Goal: Contribute content: Add original content to the website for others to see

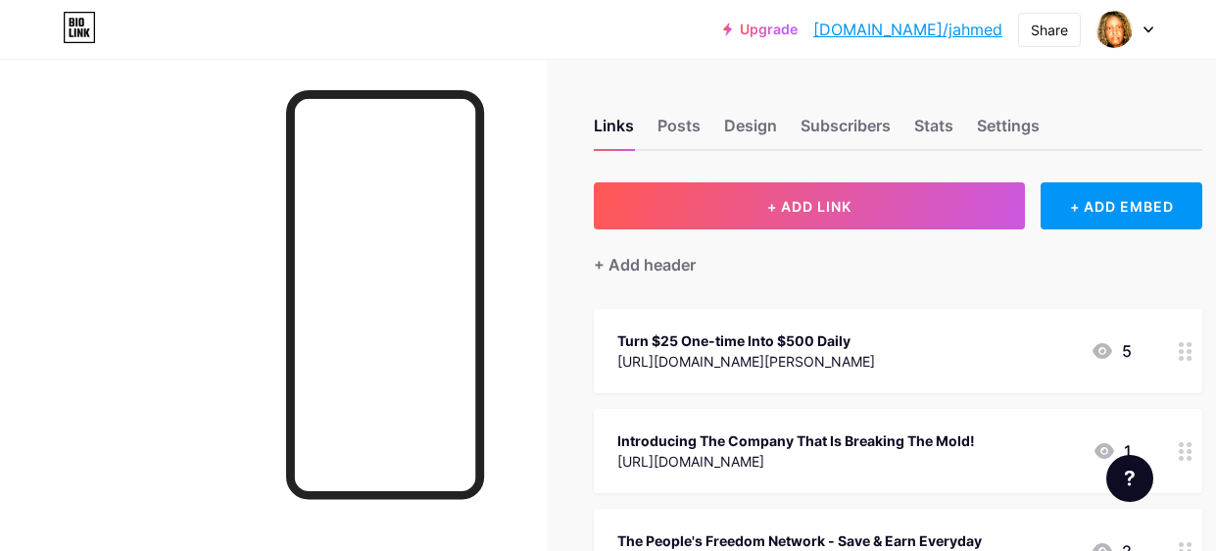
click at [829, 344] on div "Turn $25 One-time Into $500 Daily" at bounding box center [746, 340] width 258 height 21
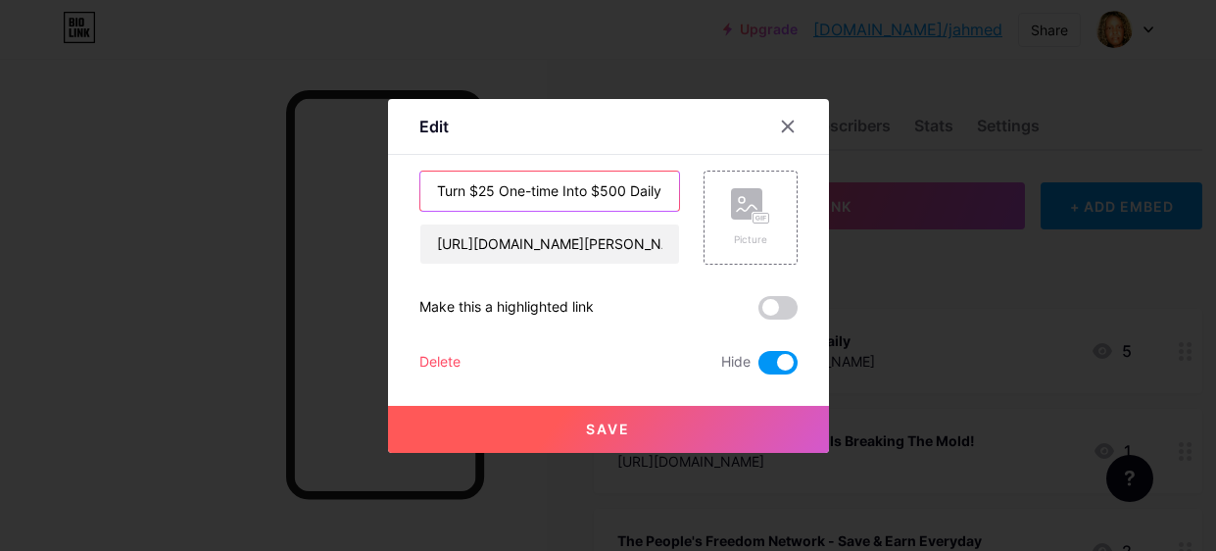
drag, startPoint x: 674, startPoint y: 190, endPoint x: 326, endPoint y: 203, distance: 348.0
click at [326, 203] on div "Edit Content YouTube Play YouTube video without leaving your page. ADD Vimeo Pl…" at bounding box center [608, 275] width 1216 height 551
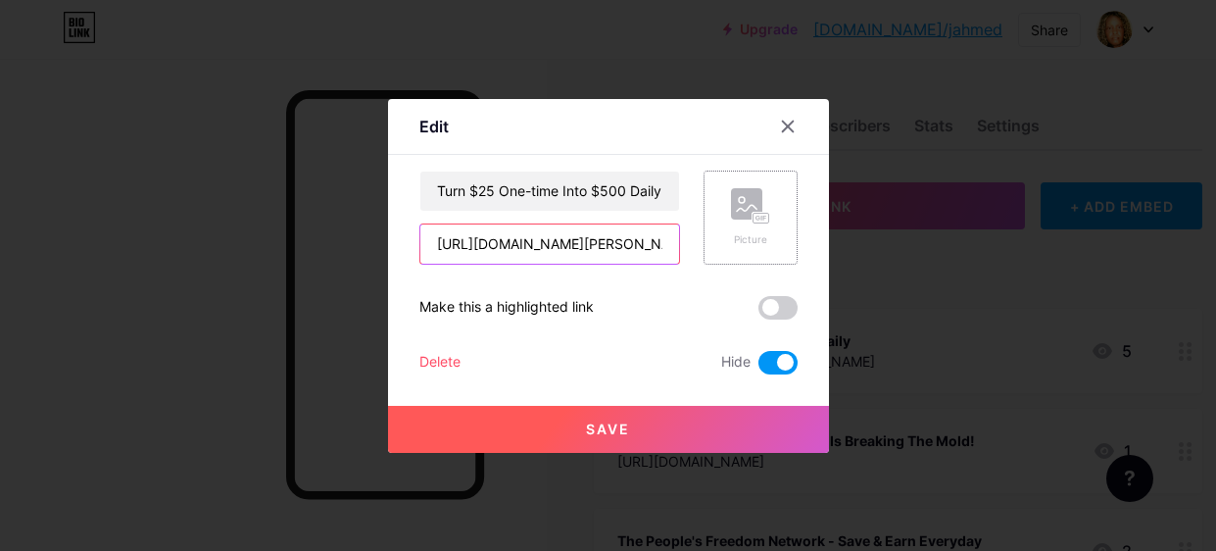
scroll to position [0, 53]
drag, startPoint x: 429, startPoint y: 247, endPoint x: 739, endPoint y: 248, distance: 309.6
click at [739, 248] on div "Turn $25 One-time Into $500 Daily [URL][DOMAIN_NAME][PERSON_NAME] Picture" at bounding box center [608, 217] width 378 height 94
click at [788, 120] on icon at bounding box center [788, 127] width 16 height 16
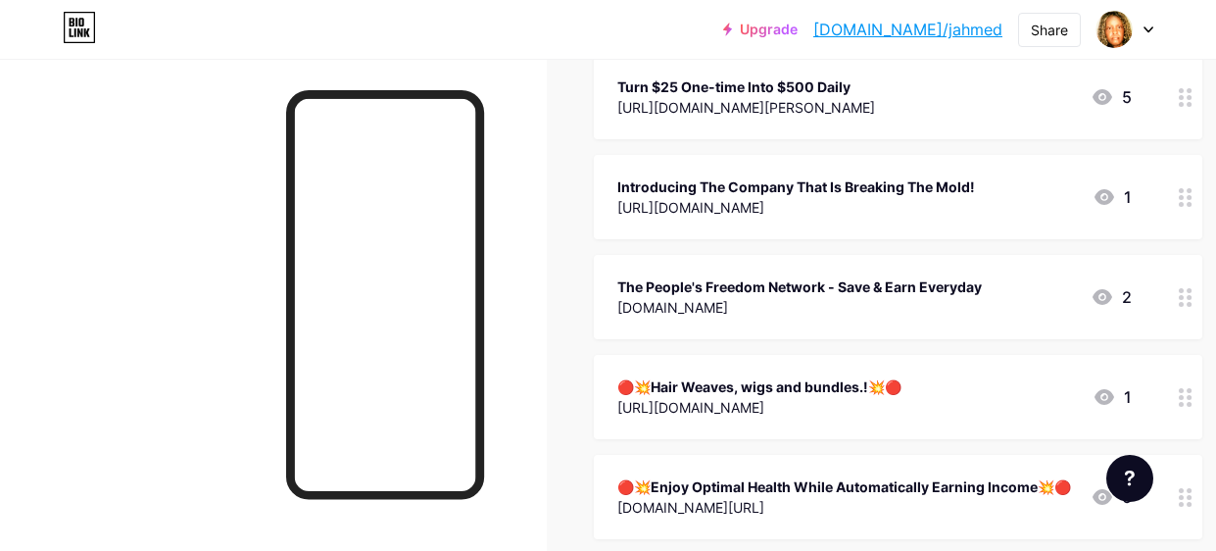
scroll to position [261, 0]
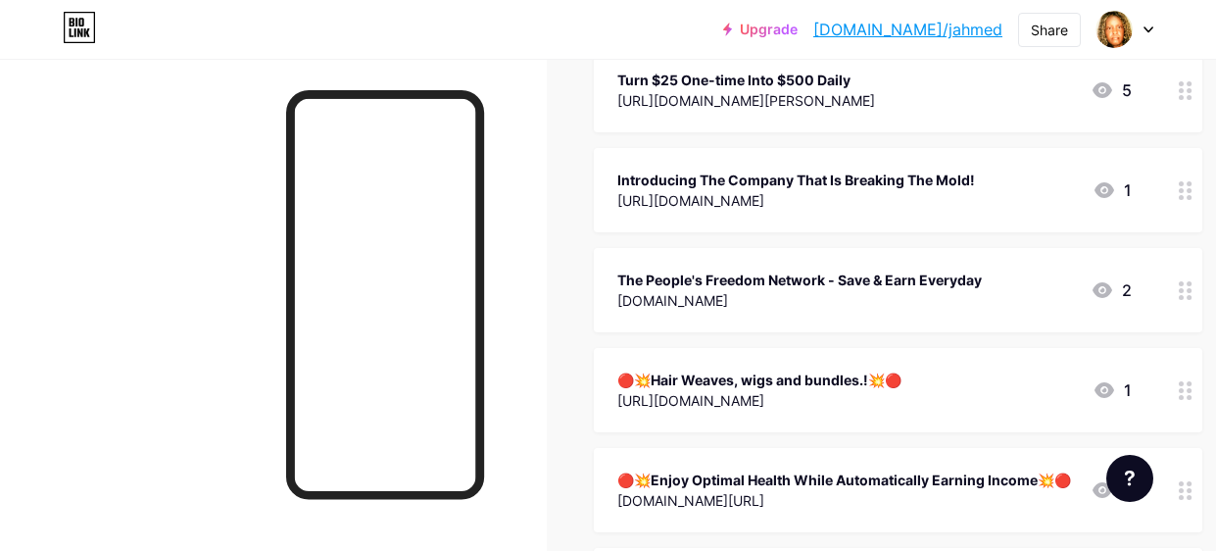
click at [843, 381] on div "🔴💥Hair Weaves, wigs and bundles.!💥🔴" at bounding box center [759, 379] width 284 height 21
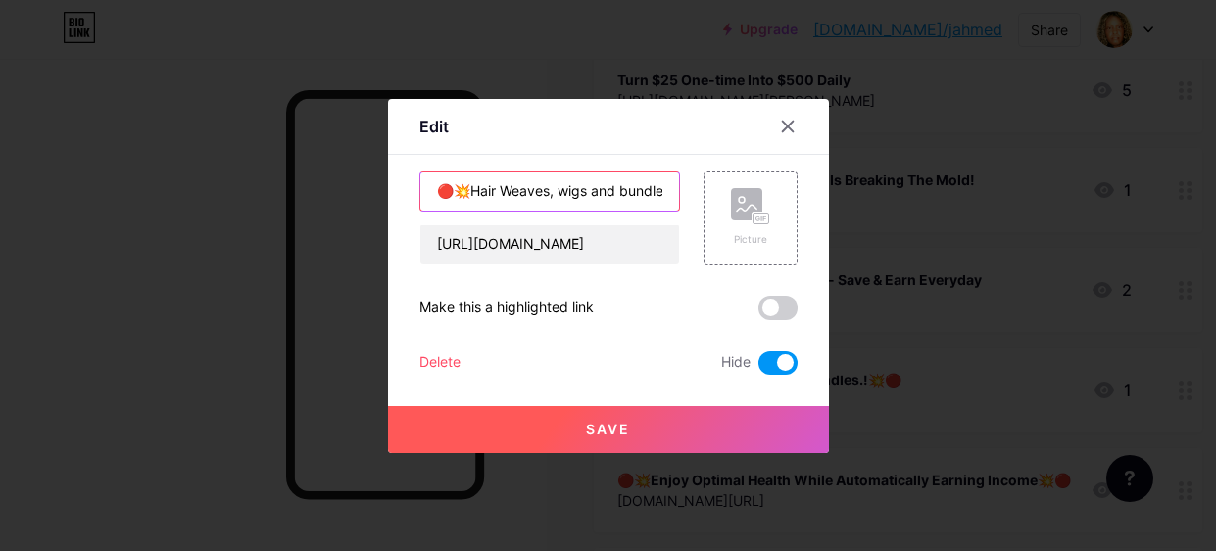
scroll to position [0, 51]
drag, startPoint x: 434, startPoint y: 189, endPoint x: 911, endPoint y: 161, distance: 477.9
click at [911, 161] on div "Edit Content YouTube Play YouTube video without leaving your page. ADD Vimeo Pl…" at bounding box center [608, 275] width 1216 height 551
paste input "[URL][DOMAIN_NAME][PERSON_NAME]"
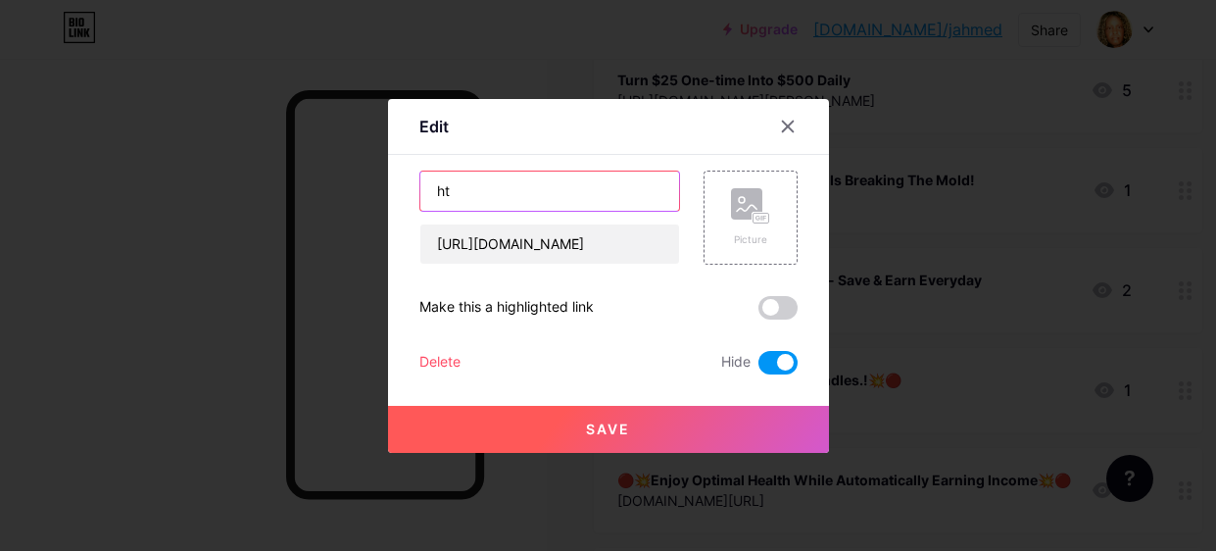
type input "h"
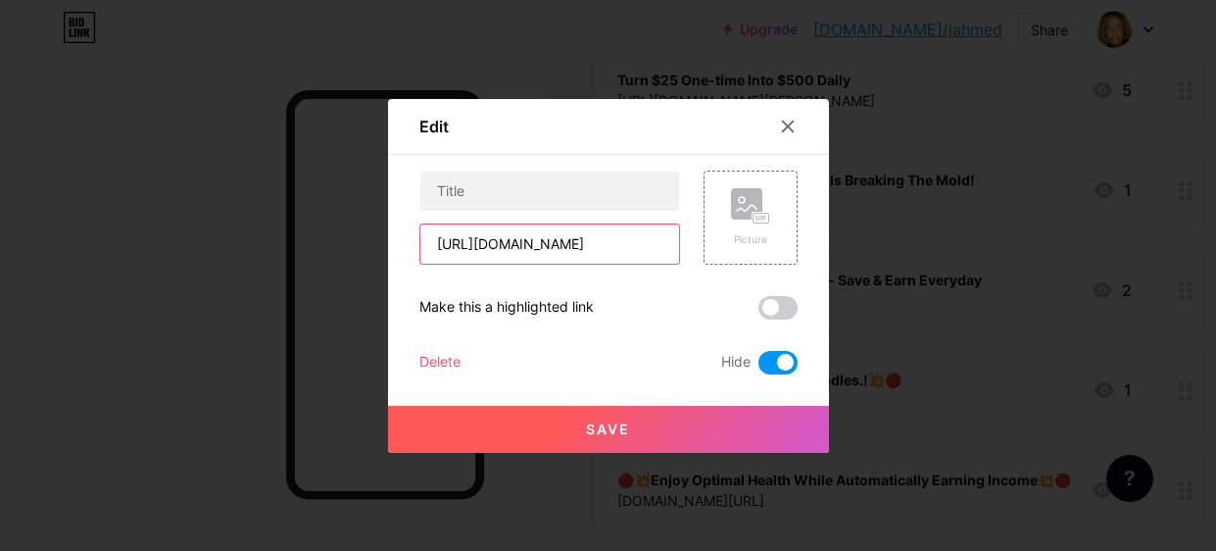
click at [648, 245] on input "[URL][DOMAIN_NAME]" at bounding box center [549, 243] width 259 height 39
type input "h"
paste input "[URL][DOMAIN_NAME][PERSON_NAME]"
type input "[URL][DOMAIN_NAME][PERSON_NAME]"
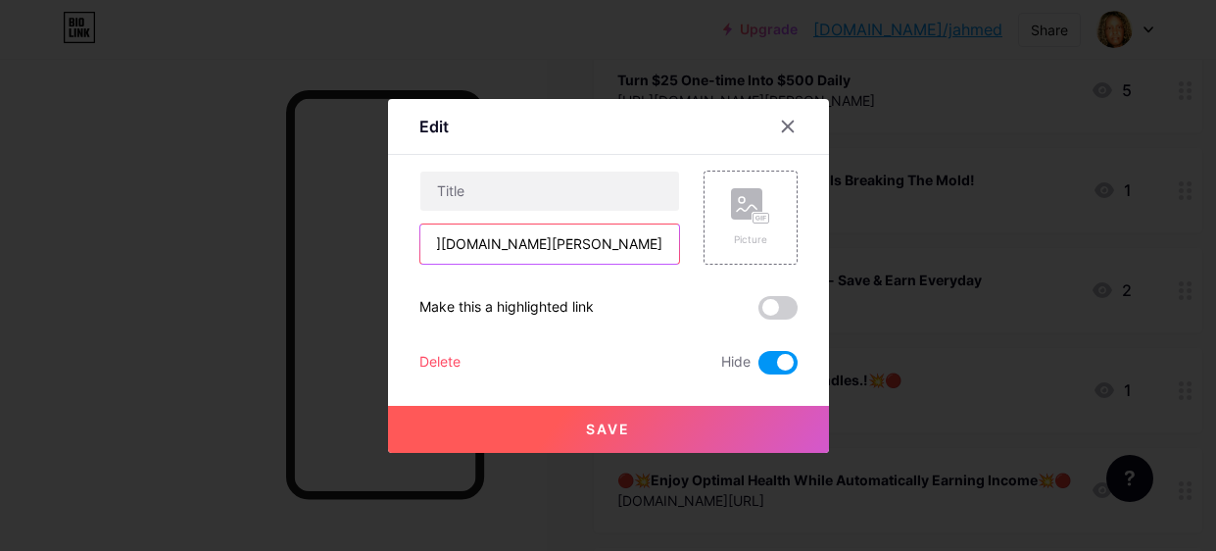
scroll to position [0, 0]
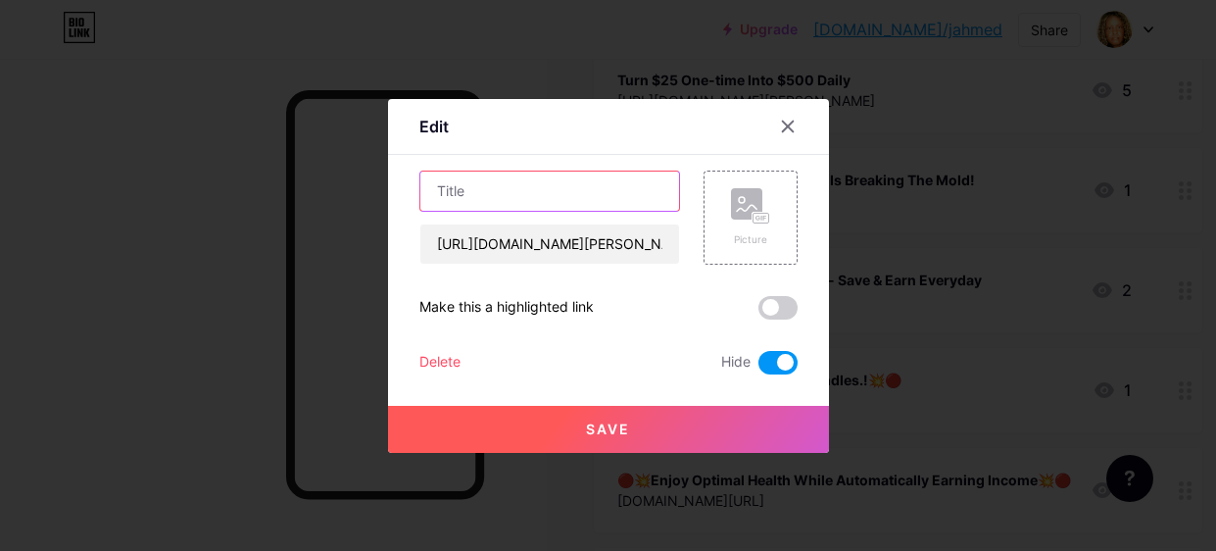
click at [501, 183] on input "text" at bounding box center [549, 190] width 259 height 39
paste input "Turn $25 One-time Into $500 Daily!"
type input "Turn $25 One-time Into $500 Daily!"
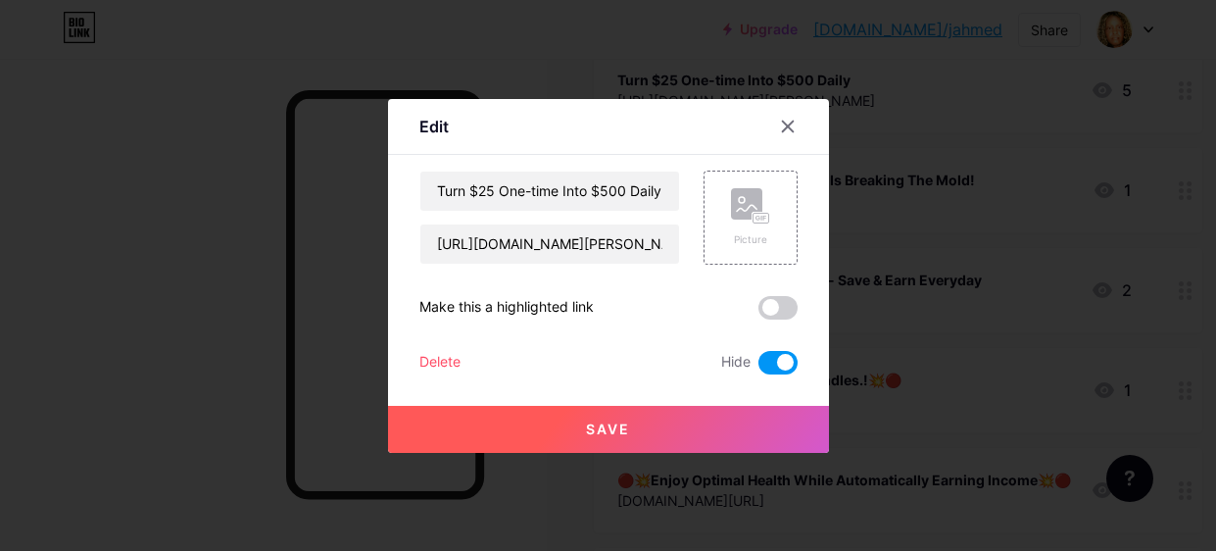
click at [767, 357] on span at bounding box center [777, 363] width 39 height 24
click at [758, 367] on input "checkbox" at bounding box center [758, 367] width 0 height 0
click at [613, 424] on span "Save" at bounding box center [608, 428] width 44 height 17
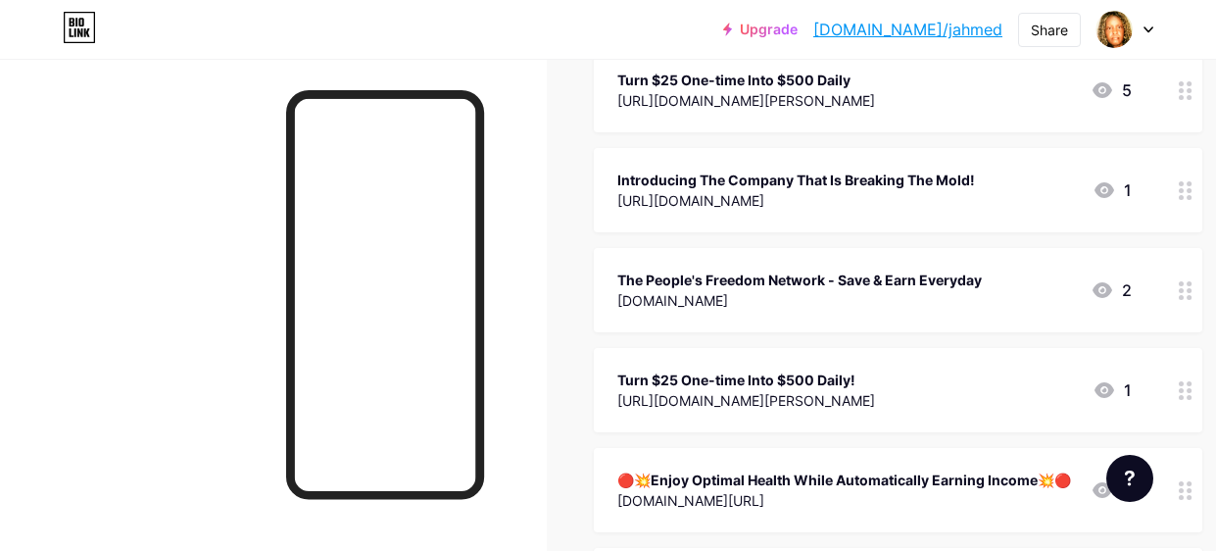
click at [745, 277] on div "The People's Freedom Network - Save & Earn Everyday" at bounding box center [799, 279] width 364 height 21
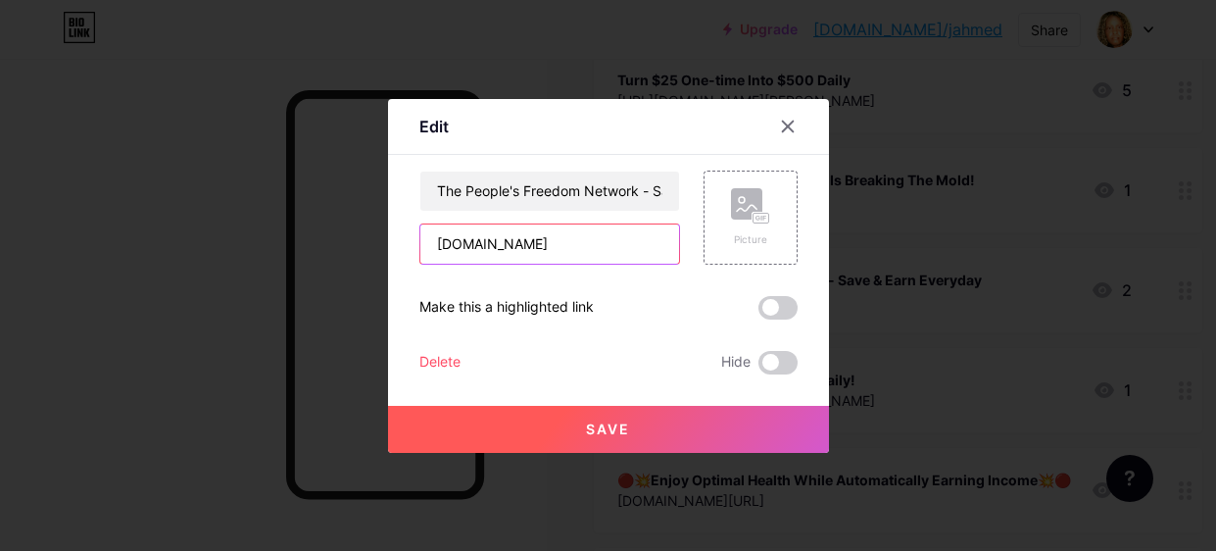
drag, startPoint x: 570, startPoint y: 243, endPoint x: 424, endPoint y: 246, distance: 146.0
click at [424, 246] on input "[DOMAIN_NAME]" at bounding box center [549, 243] width 259 height 39
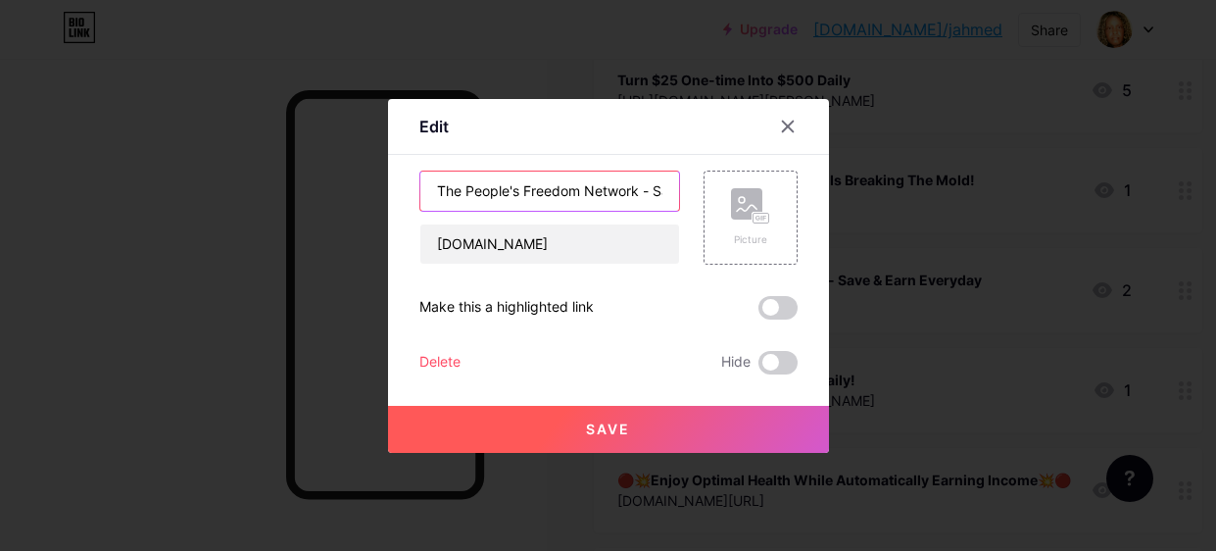
scroll to position [0, 132]
drag, startPoint x: 429, startPoint y: 183, endPoint x: 892, endPoint y: 206, distance: 463.9
click at [892, 206] on div "Edit Content YouTube Play YouTube video without leaving your page. ADD Vimeo Pl…" at bounding box center [608, 275] width 1216 height 551
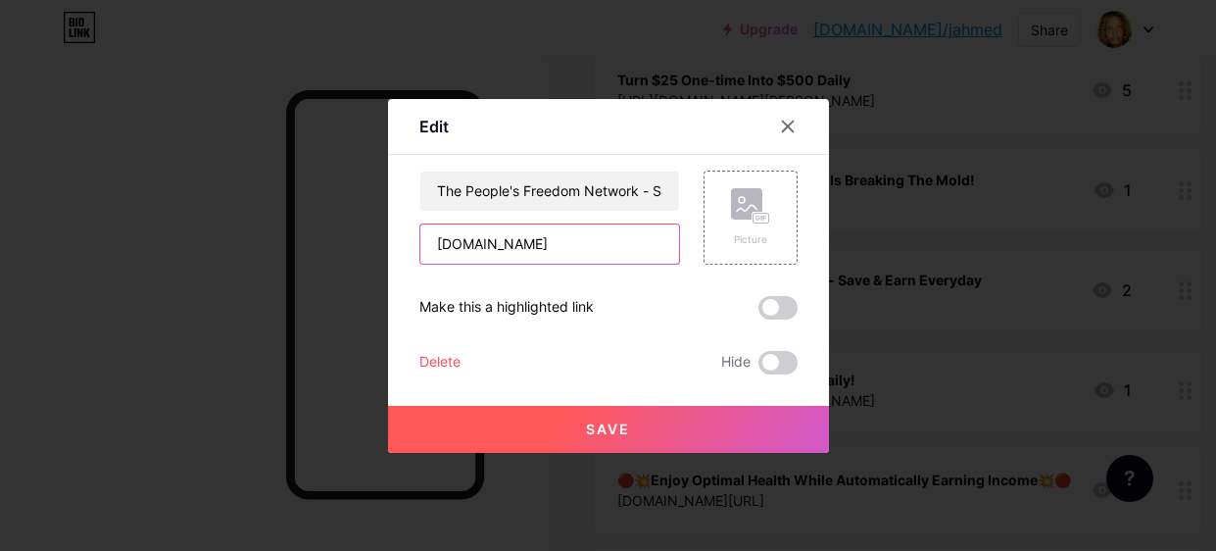
drag, startPoint x: 554, startPoint y: 240, endPoint x: 419, endPoint y: 253, distance: 135.8
click at [420, 253] on input "[DOMAIN_NAME]" at bounding box center [549, 243] width 259 height 39
click at [788, 120] on icon at bounding box center [788, 127] width 16 height 16
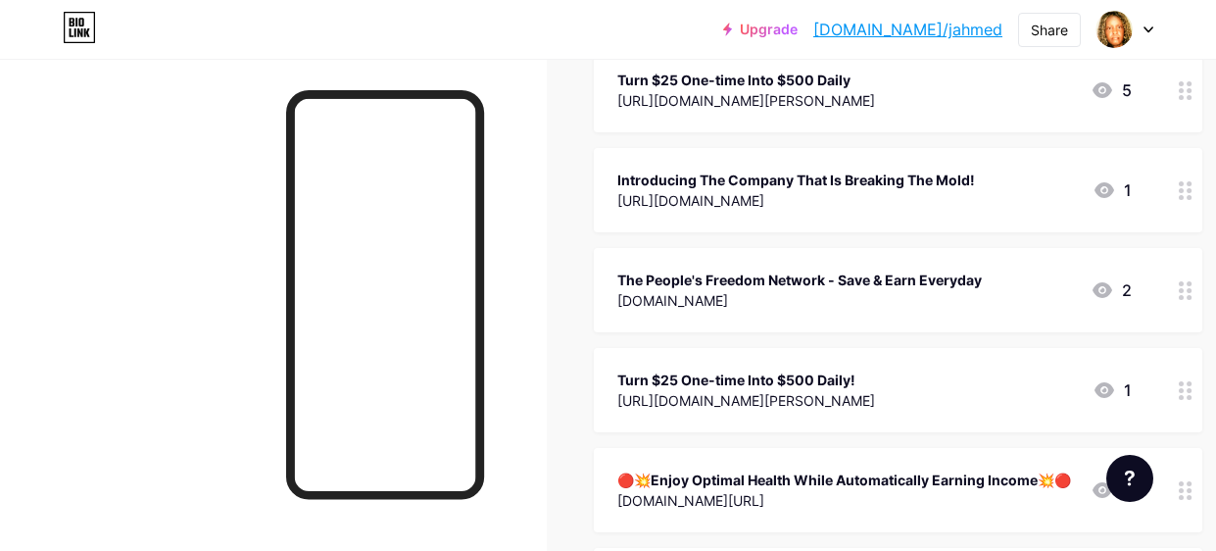
click at [708, 72] on div "Turn $25 One-time Into $500 Daily" at bounding box center [746, 80] width 258 height 21
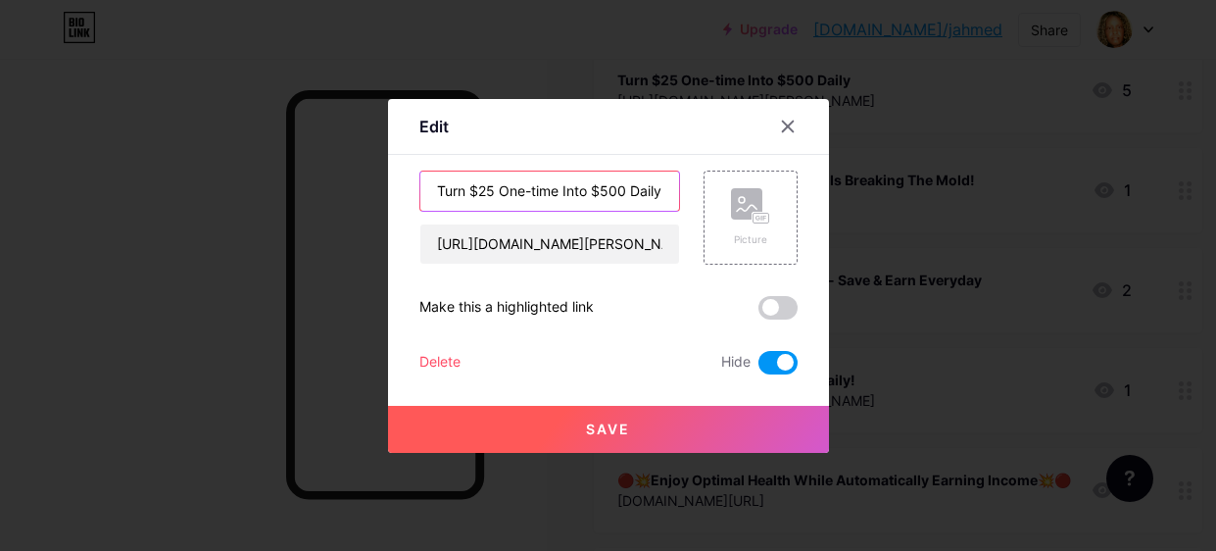
click at [668, 185] on input "Turn $25 One-time Into $500 Daily" at bounding box center [549, 190] width 259 height 39
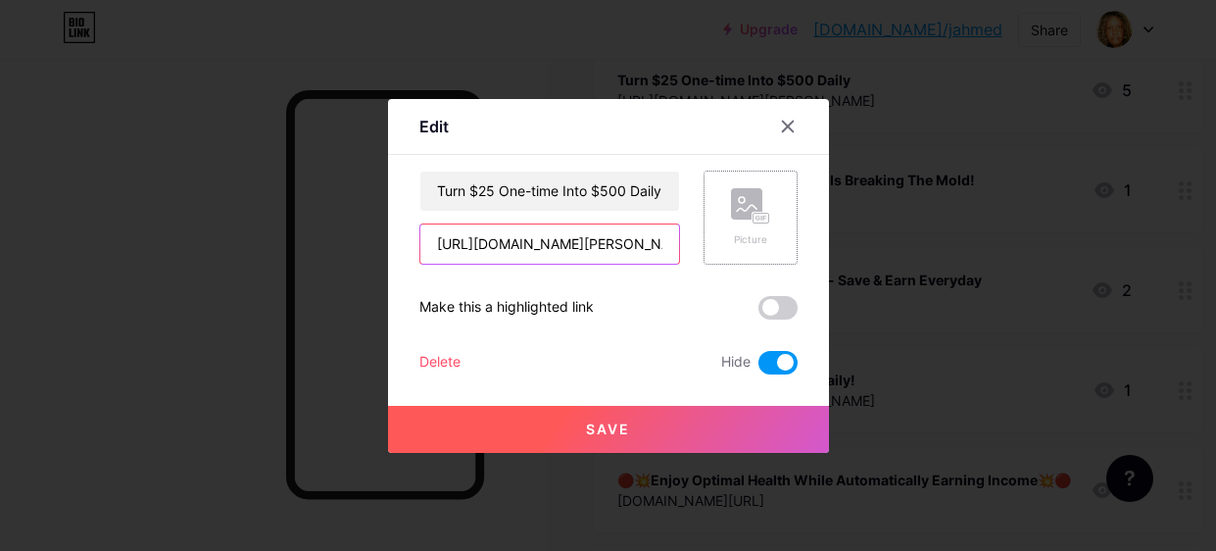
scroll to position [0, 53]
drag, startPoint x: 423, startPoint y: 249, endPoint x: 1027, endPoint y: 262, distance: 603.6
click at [1027, 262] on div "Edit Content YouTube Play YouTube video without leaving your page. ADD Vimeo Pl…" at bounding box center [608, 275] width 1216 height 551
paste input "[DOMAIN_NAME]"
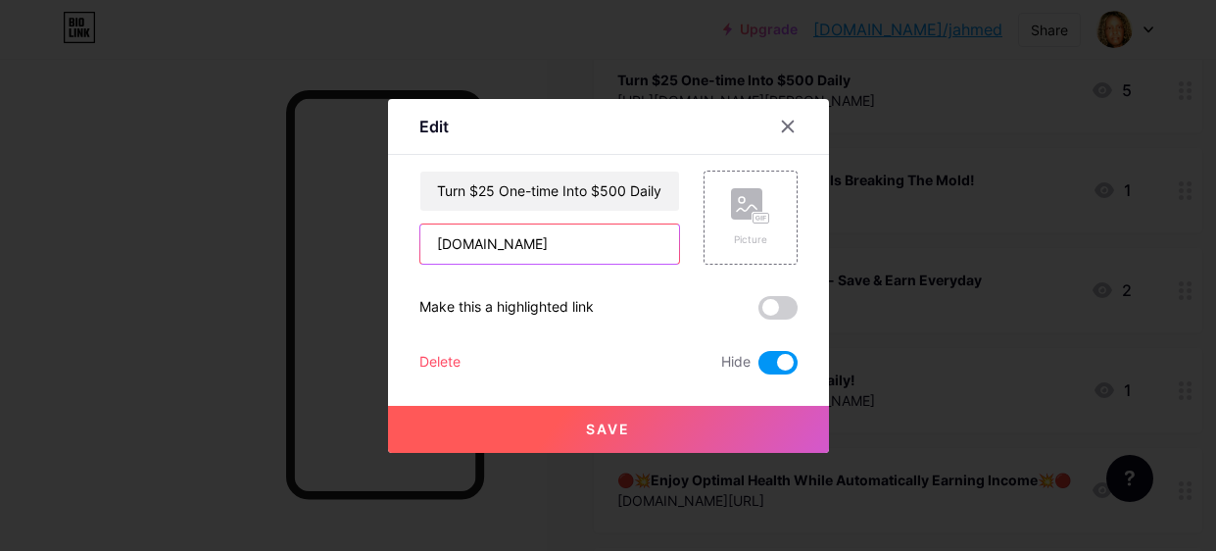
type input "[DOMAIN_NAME]"
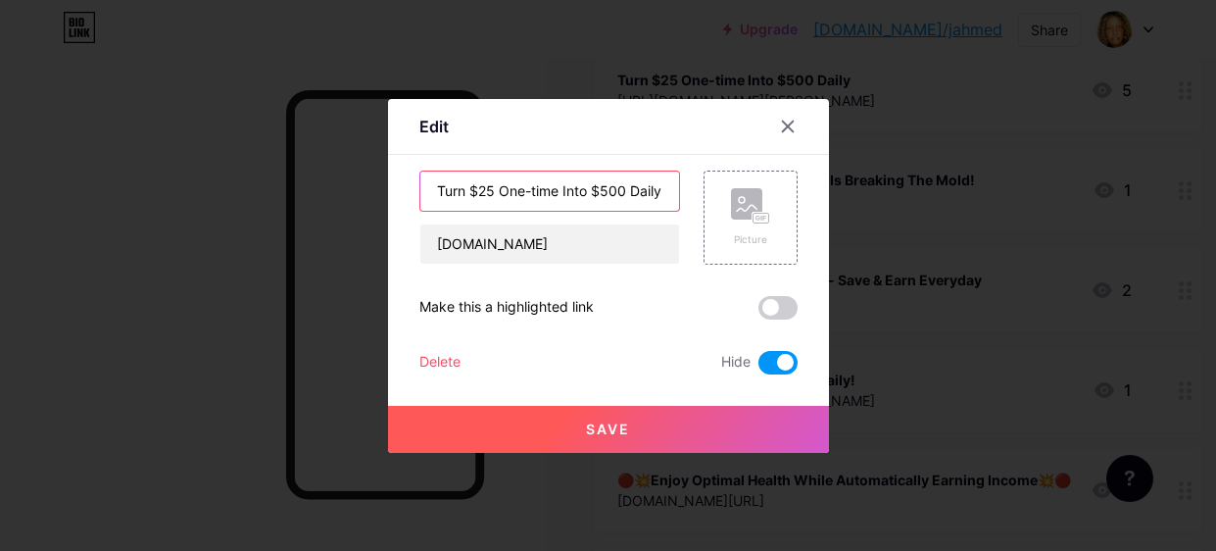
drag, startPoint x: 438, startPoint y: 191, endPoint x: 851, endPoint y: 147, distance: 415.7
click at [851, 147] on div "Edit Content YouTube Play YouTube video without leaving your page. ADD Vimeo Pl…" at bounding box center [608, 275] width 1216 height 551
paste input "The People's Freedom Network - Save & Earn Everyday"
type input "The People's Freedom Network - Save & Earn Everyday!"
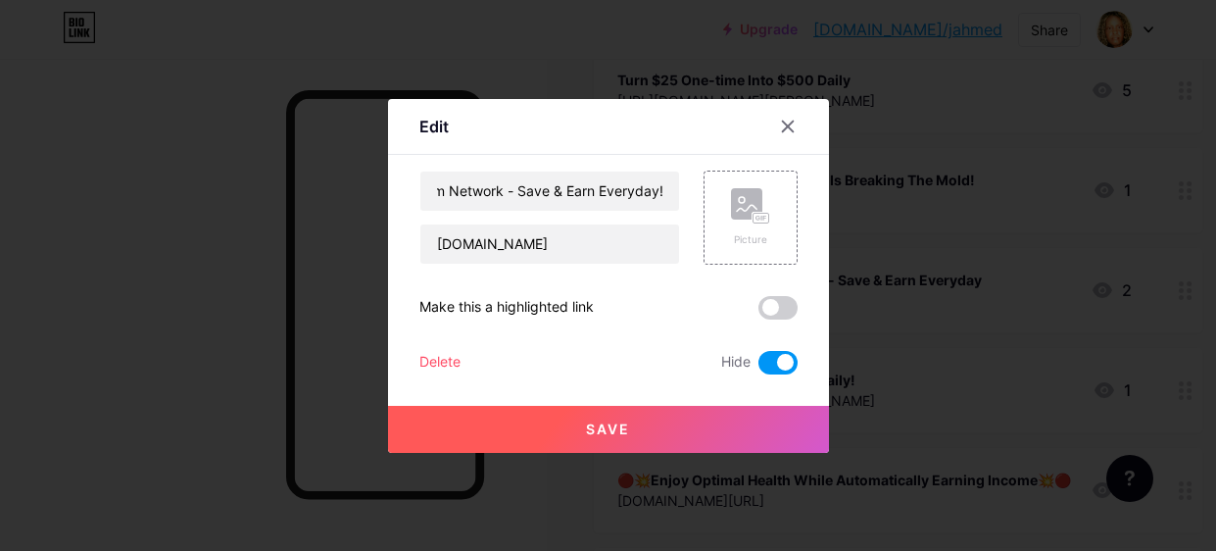
scroll to position [0, 0]
click at [767, 356] on span at bounding box center [777, 363] width 39 height 24
click at [758, 367] on input "checkbox" at bounding box center [758, 367] width 0 height 0
click at [604, 426] on span "Save" at bounding box center [608, 428] width 44 height 17
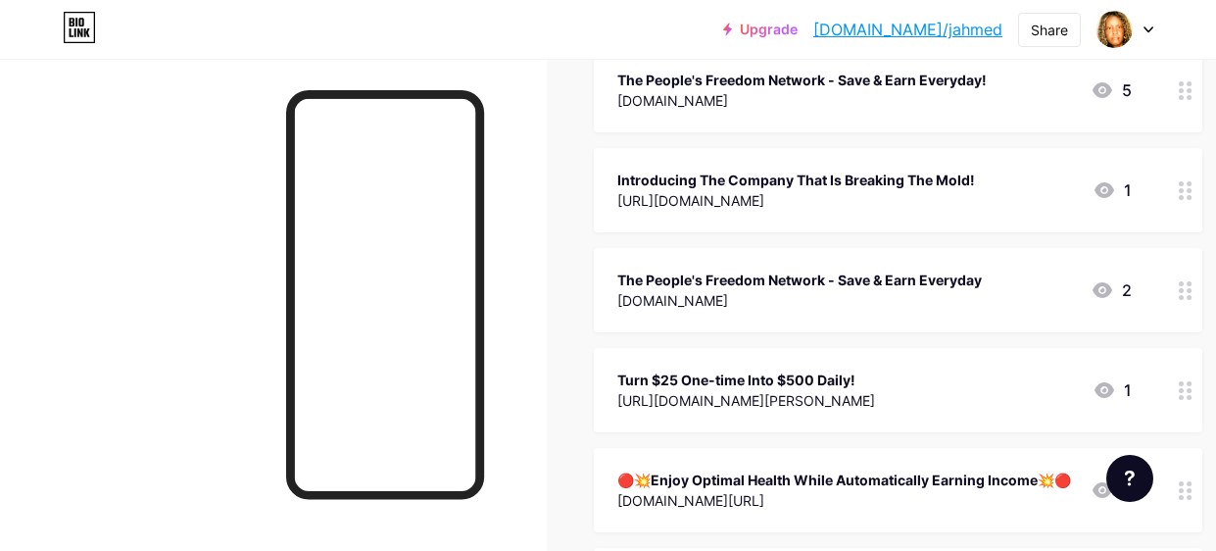
click at [774, 277] on div "The People's Freedom Network - Save & Earn Everyday" at bounding box center [799, 279] width 364 height 21
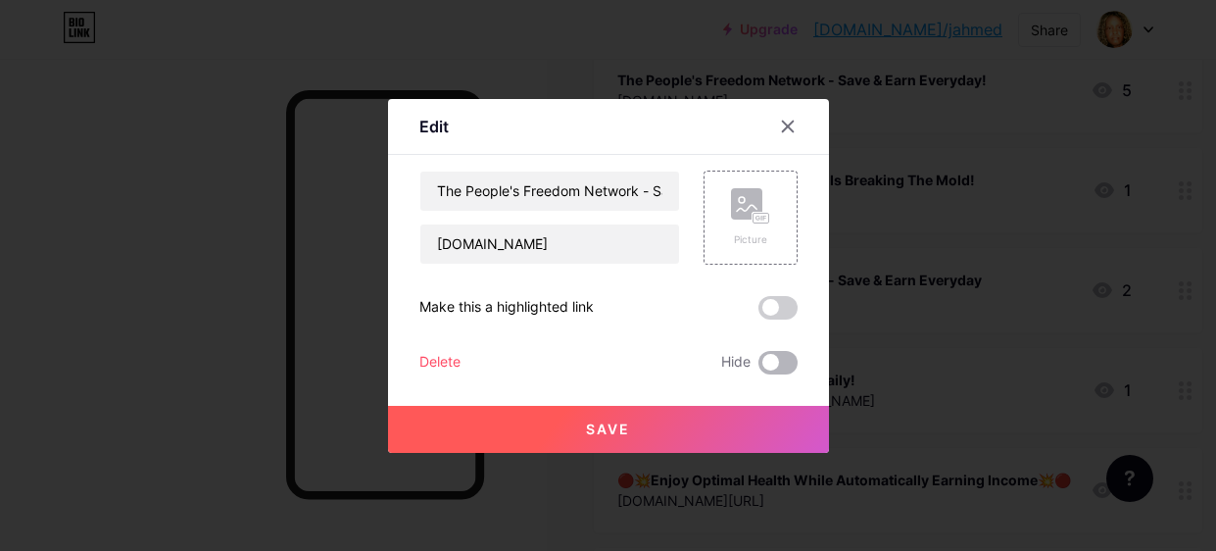
click at [774, 358] on span at bounding box center [777, 363] width 39 height 24
click at [758, 367] on input "checkbox" at bounding box center [758, 367] width 0 height 0
click at [613, 418] on button "Save" at bounding box center [608, 429] width 441 height 47
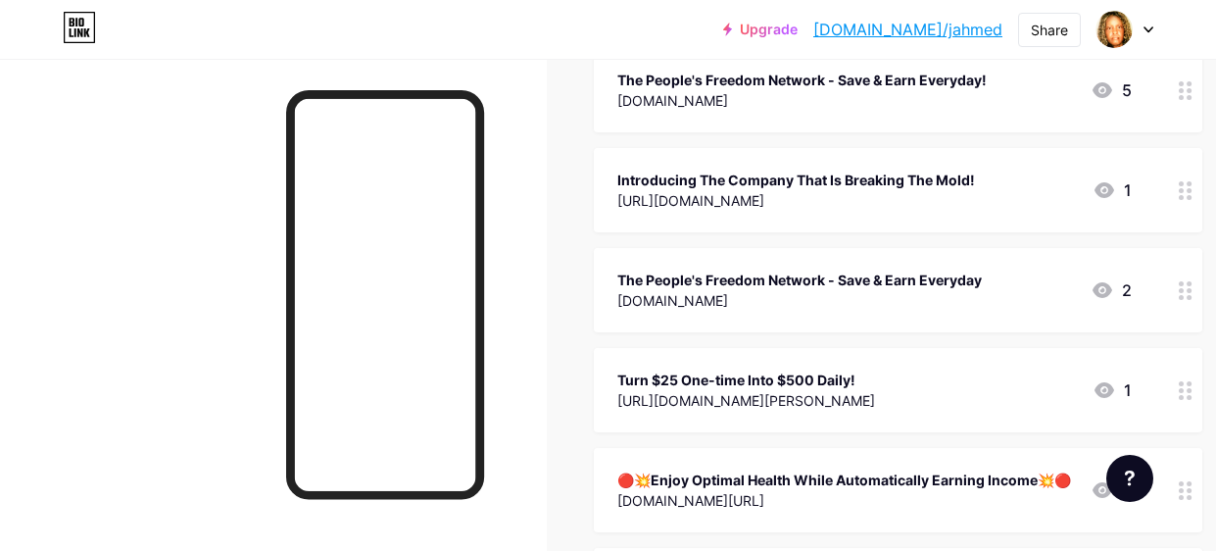
click at [778, 72] on div "The People's Freedom Network - Save & Earn Everyday!" at bounding box center [801, 80] width 369 height 21
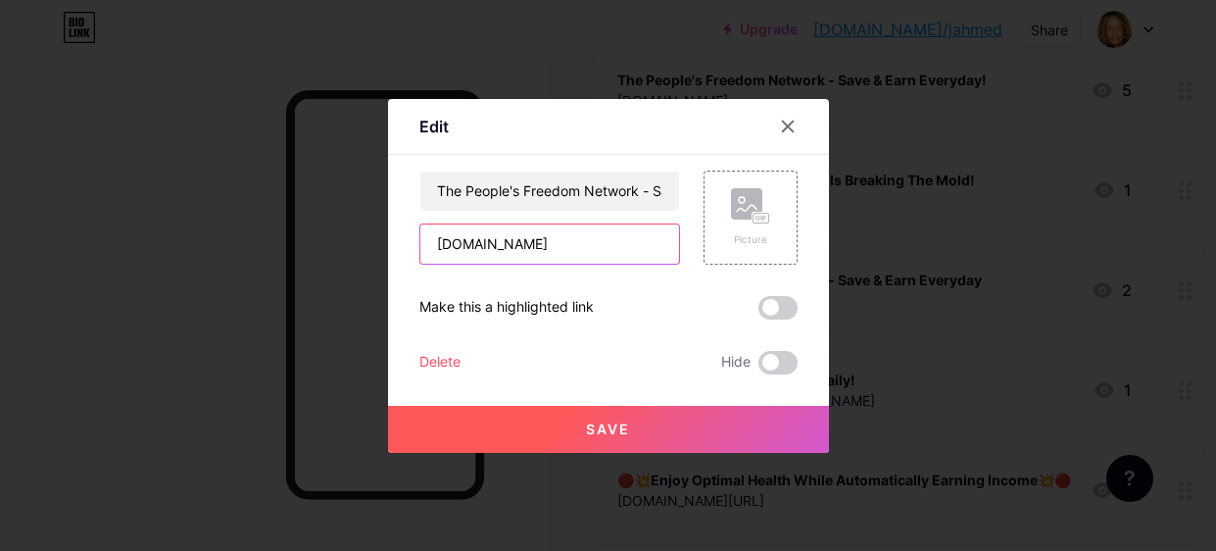
click at [563, 249] on input "[DOMAIN_NAME]" at bounding box center [549, 243] width 259 height 39
type input "n"
paste input "[URL][DOMAIN_NAME]"
type input "[URL][DOMAIN_NAME]"
click at [613, 423] on span "Save" at bounding box center [608, 428] width 44 height 17
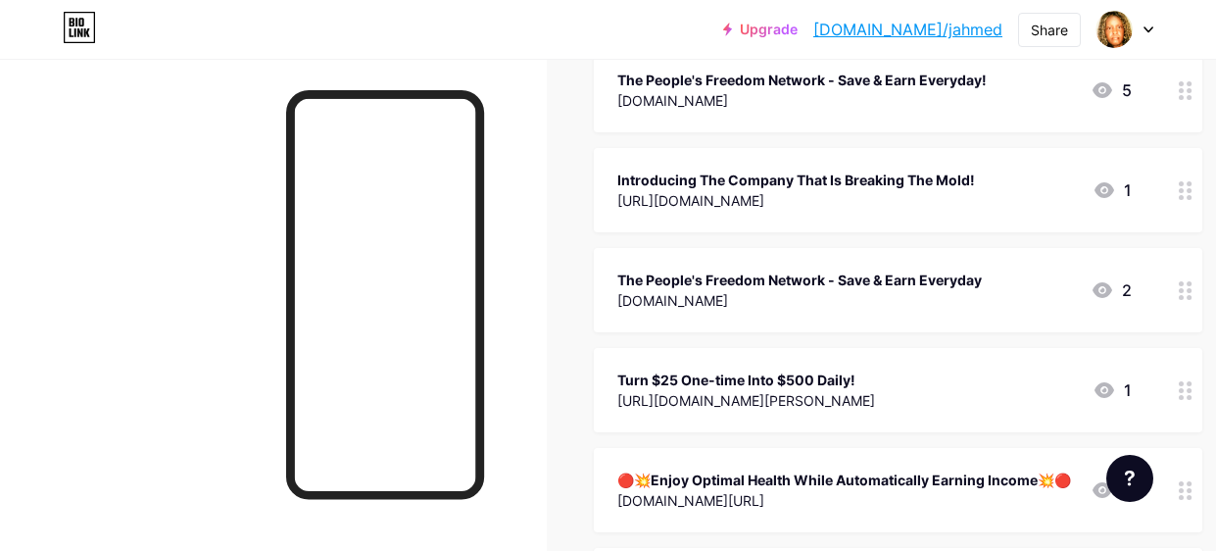
click at [648, 298] on div "[DOMAIN_NAME]" at bounding box center [799, 300] width 364 height 21
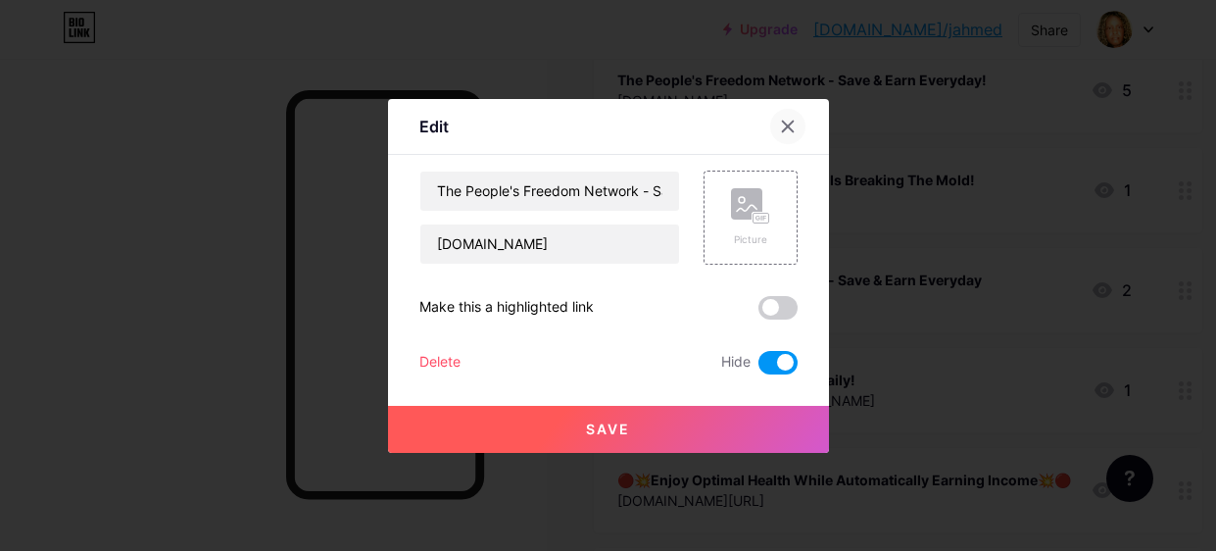
click at [773, 130] on div at bounding box center [787, 126] width 35 height 35
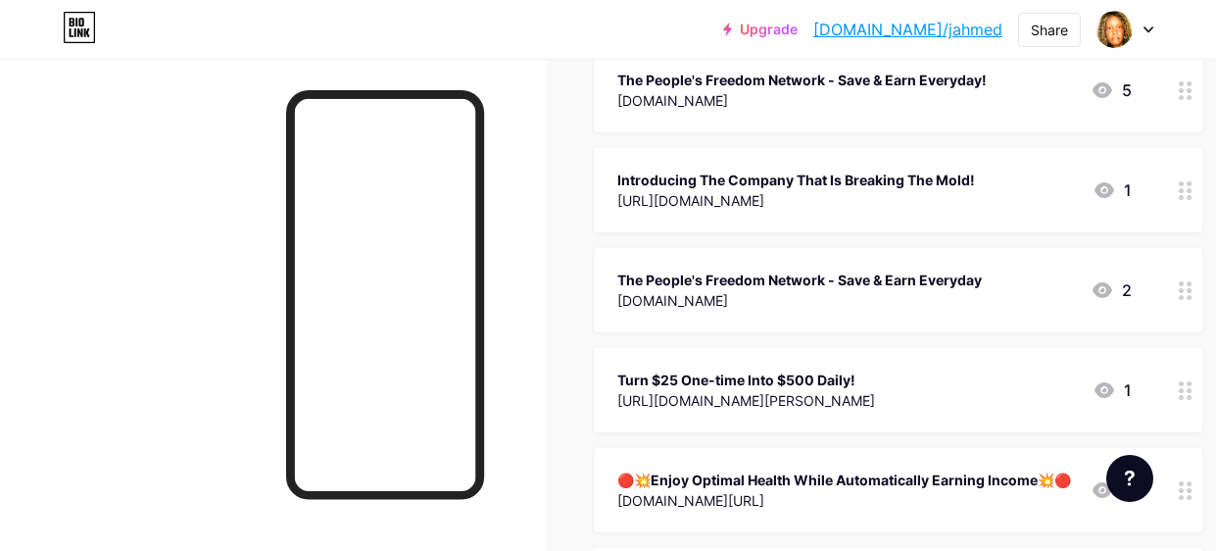
click at [715, 79] on div "The People's Freedom Network - Save & Earn Everyday!" at bounding box center [801, 80] width 369 height 21
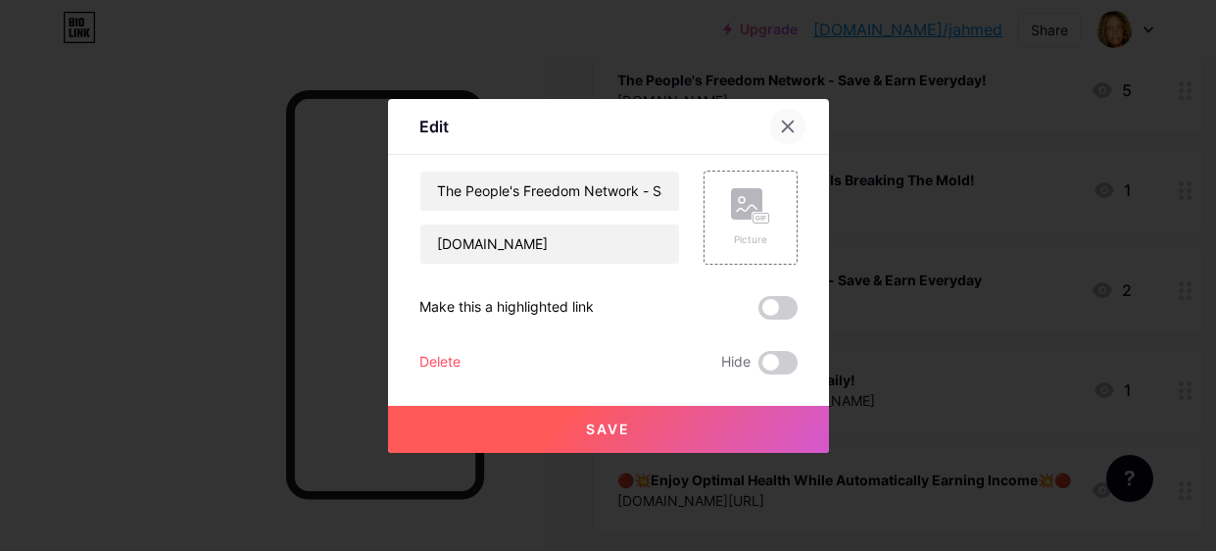
click at [788, 131] on icon at bounding box center [788, 127] width 16 height 16
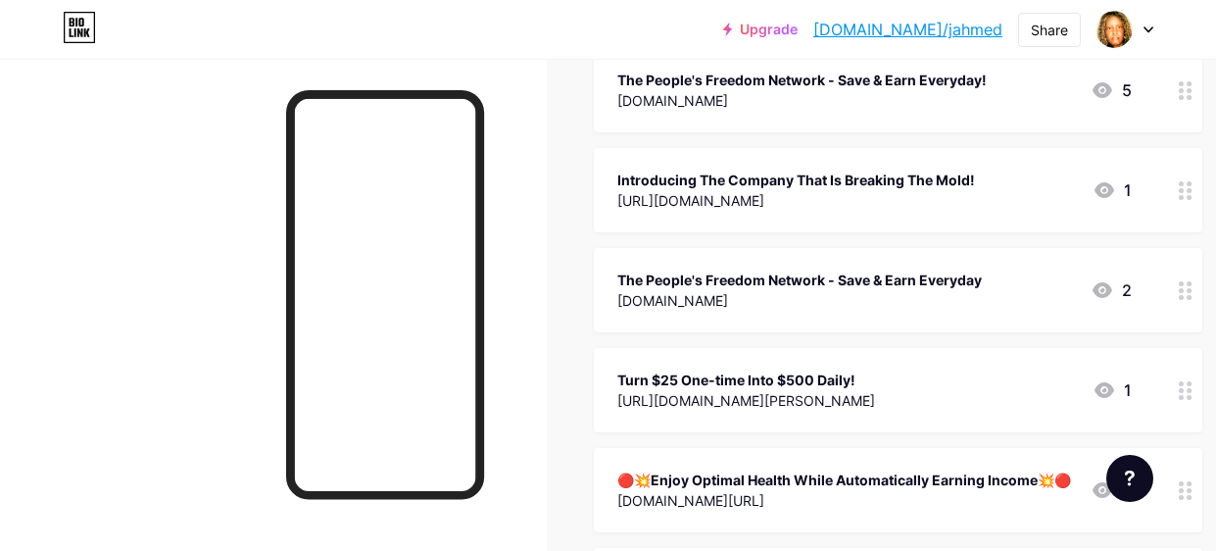
click at [708, 76] on div "The People's Freedom Network - Save & Earn Everyday!" at bounding box center [801, 80] width 369 height 21
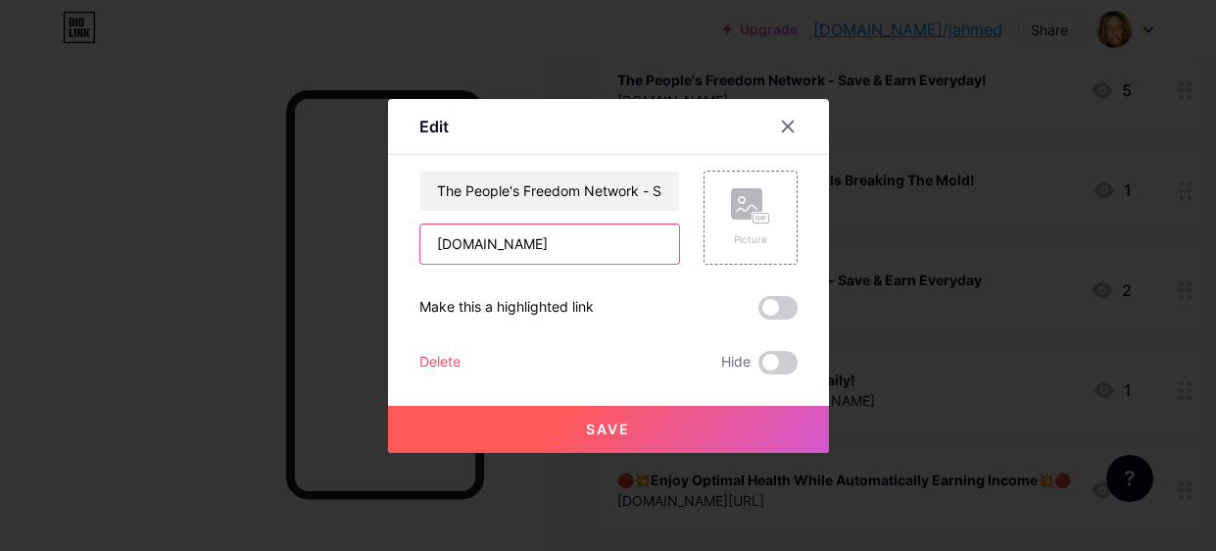
click at [555, 246] on input "[DOMAIN_NAME]" at bounding box center [549, 243] width 259 height 39
type input "n"
paste input "[URL][DOMAIN_NAME]"
type input "[URL][DOMAIN_NAME]"
click at [781, 304] on span at bounding box center [777, 308] width 39 height 24
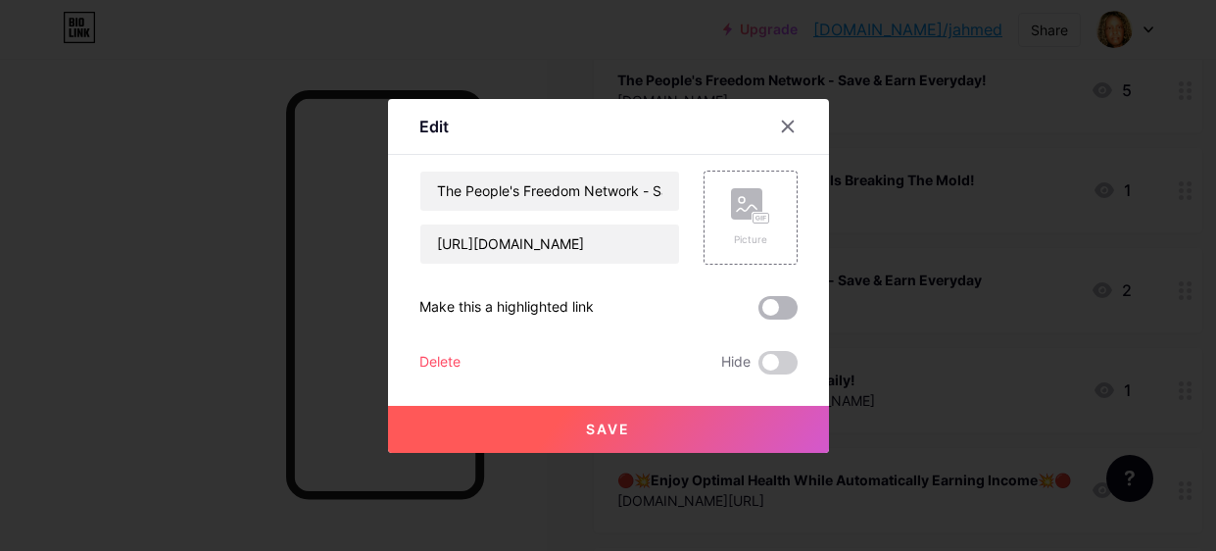
click at [758, 312] on input "checkbox" at bounding box center [758, 312] width 0 height 0
click at [617, 422] on span "Save" at bounding box center [608, 428] width 44 height 17
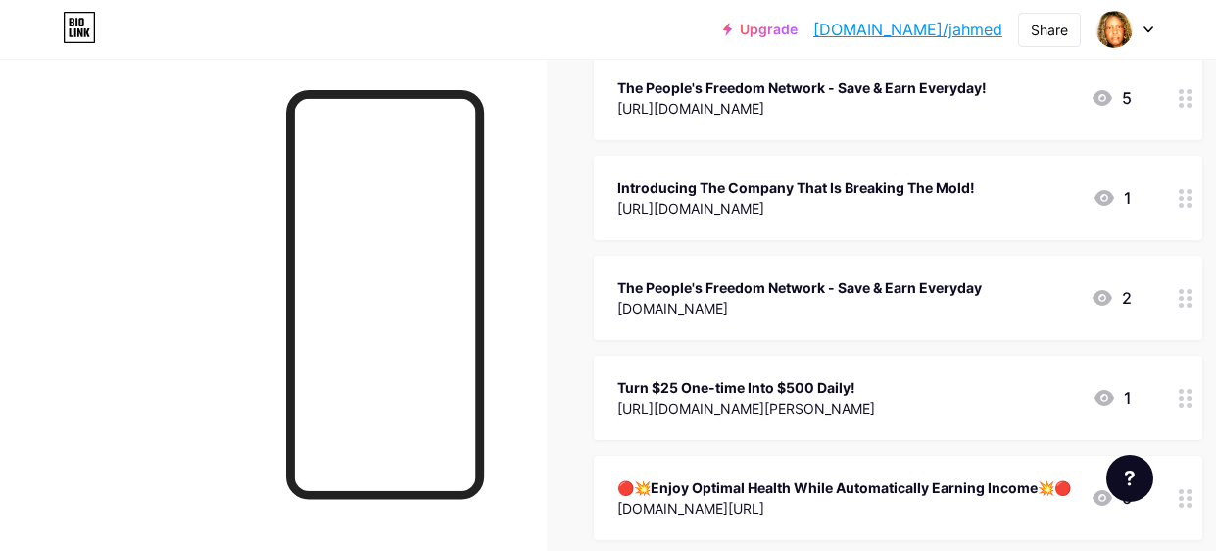
scroll to position [255, 0]
